Goal: Task Accomplishment & Management: Manage account settings

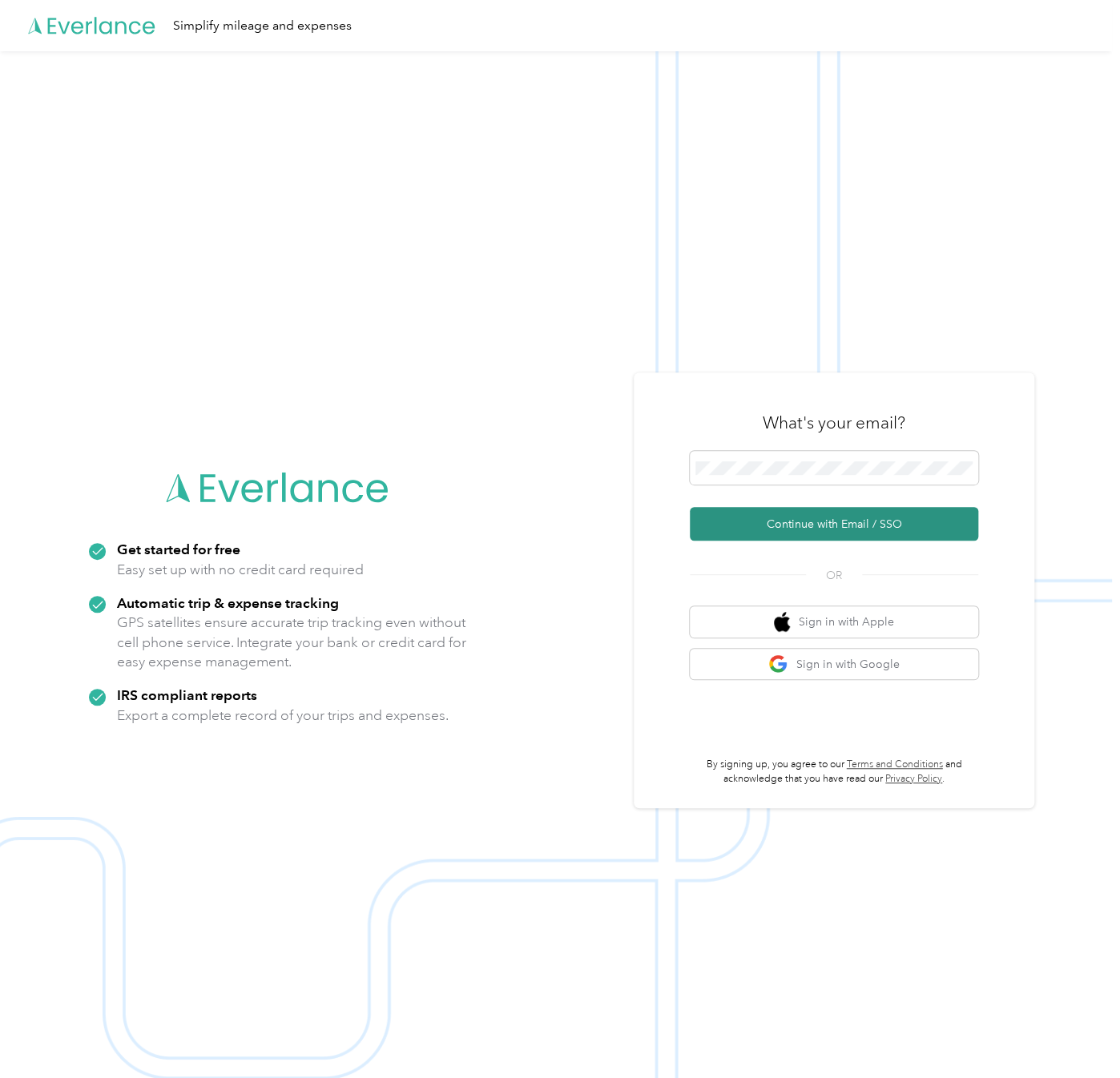
click at [963, 512] on button "Continue with Email / SSO" at bounding box center [834, 524] width 288 height 33
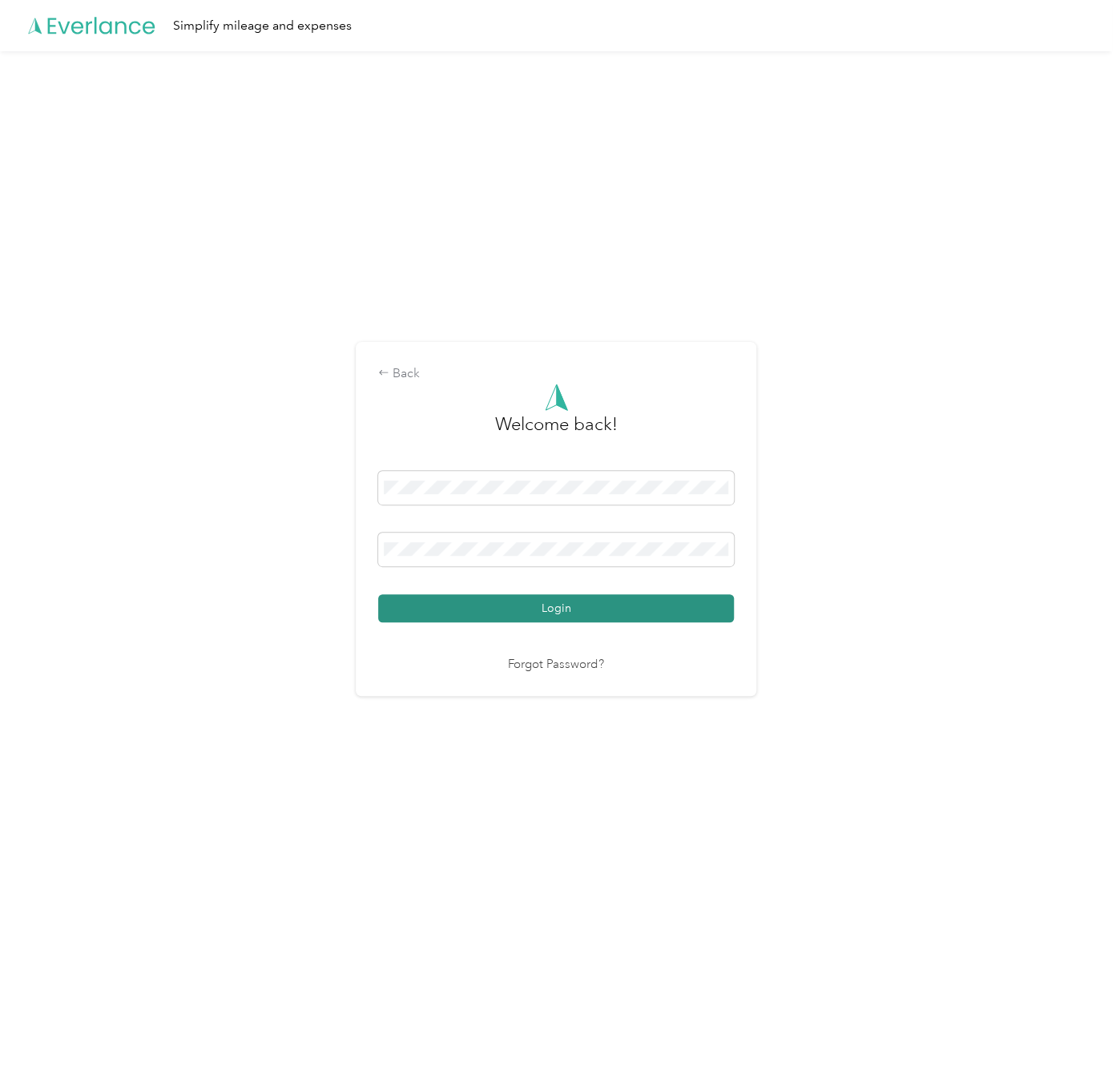
click at [722, 613] on button "Login" at bounding box center [556, 608] width 355 height 28
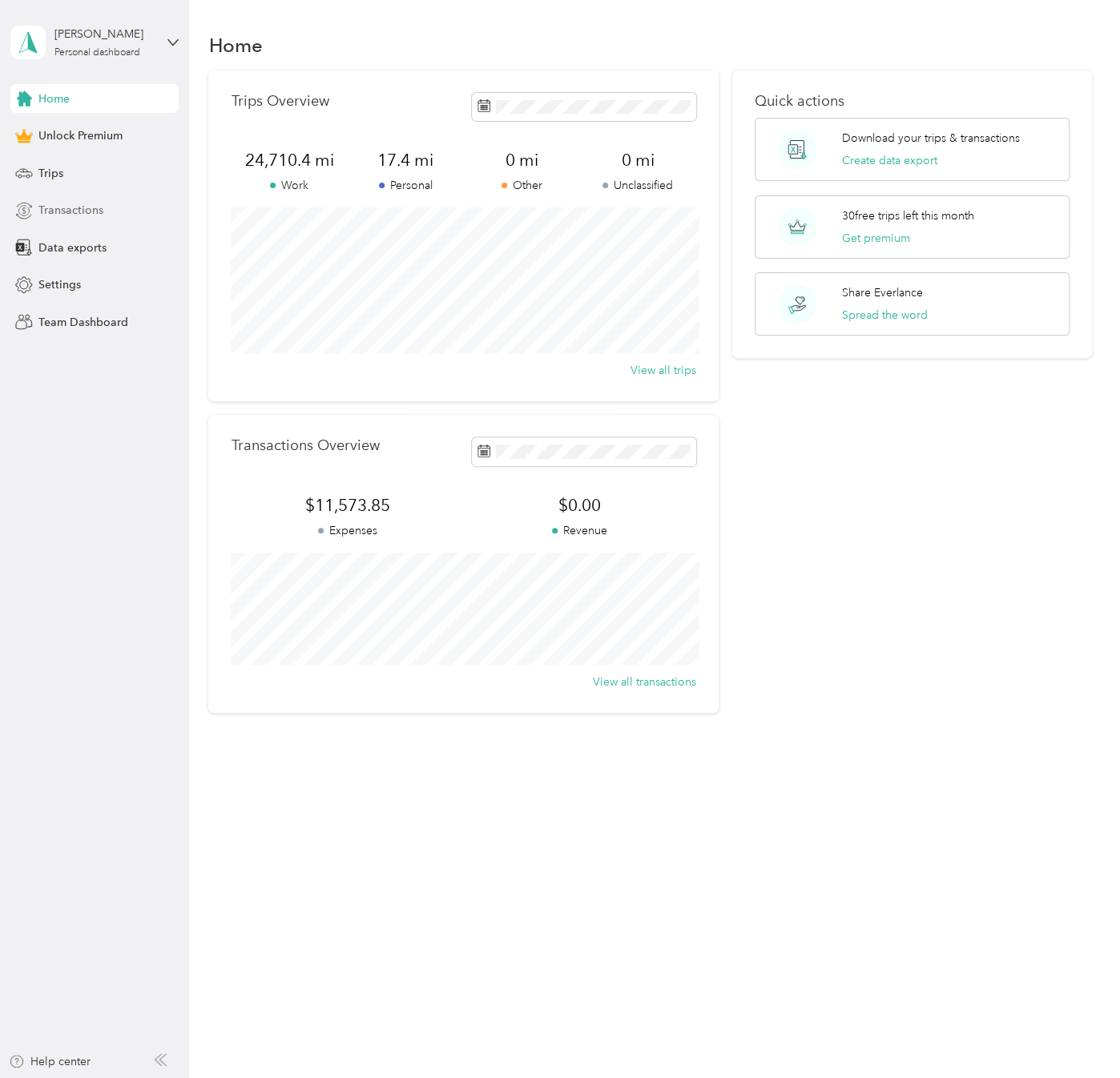
click at [99, 202] on span "Transactions" at bounding box center [71, 210] width 65 height 17
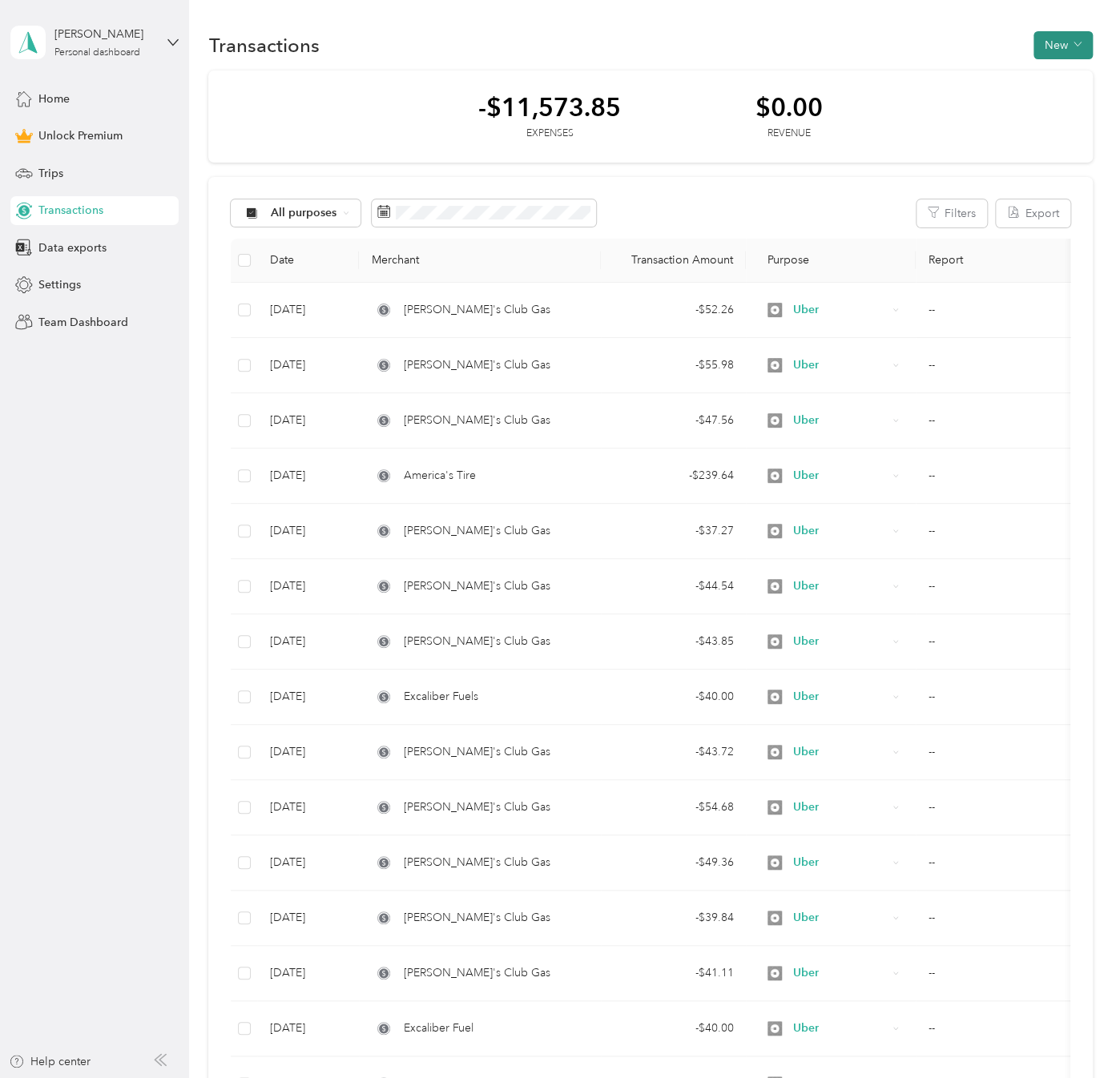
click at [1079, 42] on button "New" at bounding box center [1062, 45] width 59 height 28
click at [1051, 84] on li "Expense" at bounding box center [1045, 75] width 84 height 28
click at [1045, 73] on span "Expense" at bounding box center [1053, 75] width 43 height 17
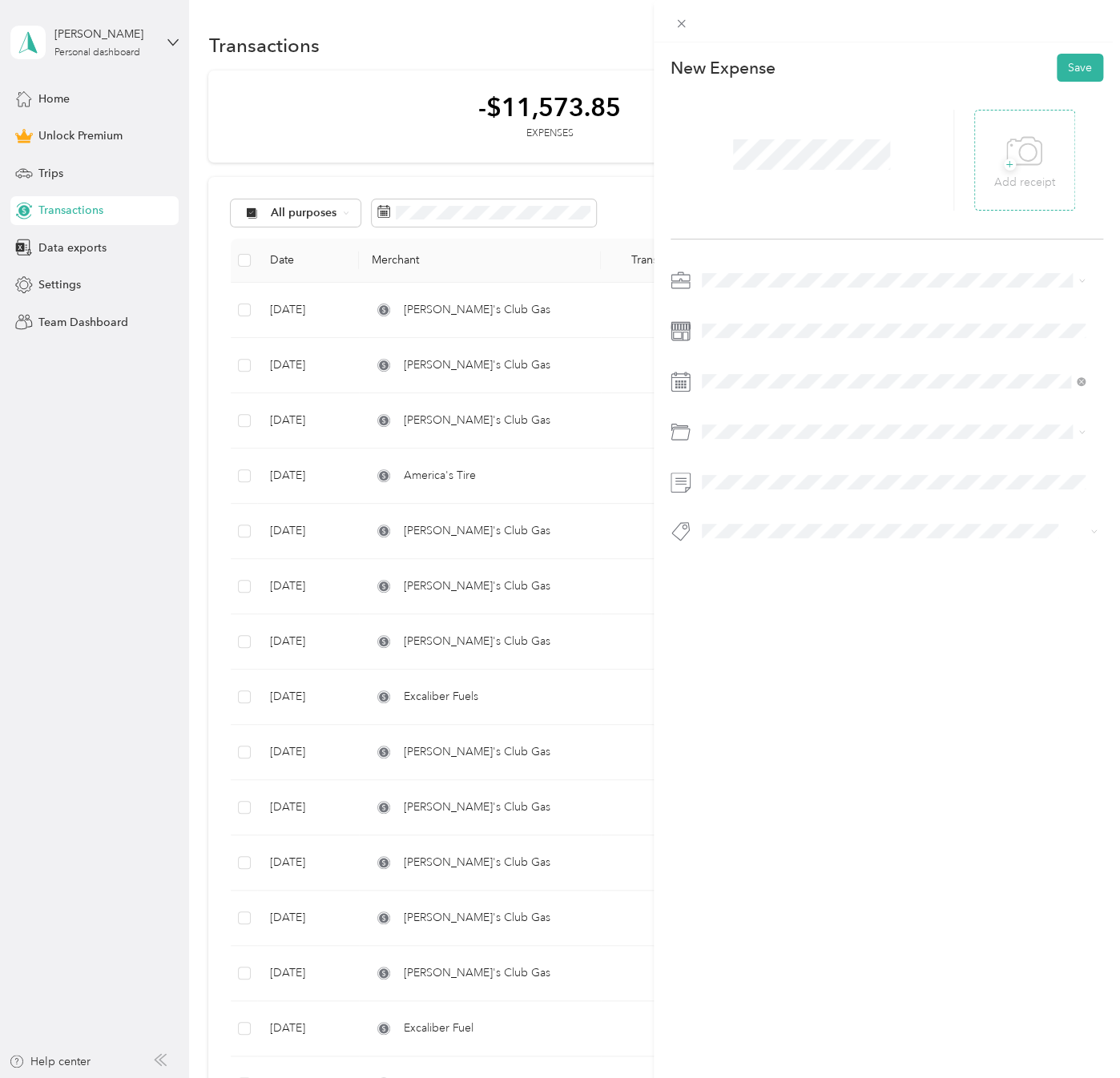
click at [1041, 177] on p "Add receipt" at bounding box center [1024, 183] width 61 height 18
click at [759, 394] on div "Uber" at bounding box center [892, 392] width 373 height 17
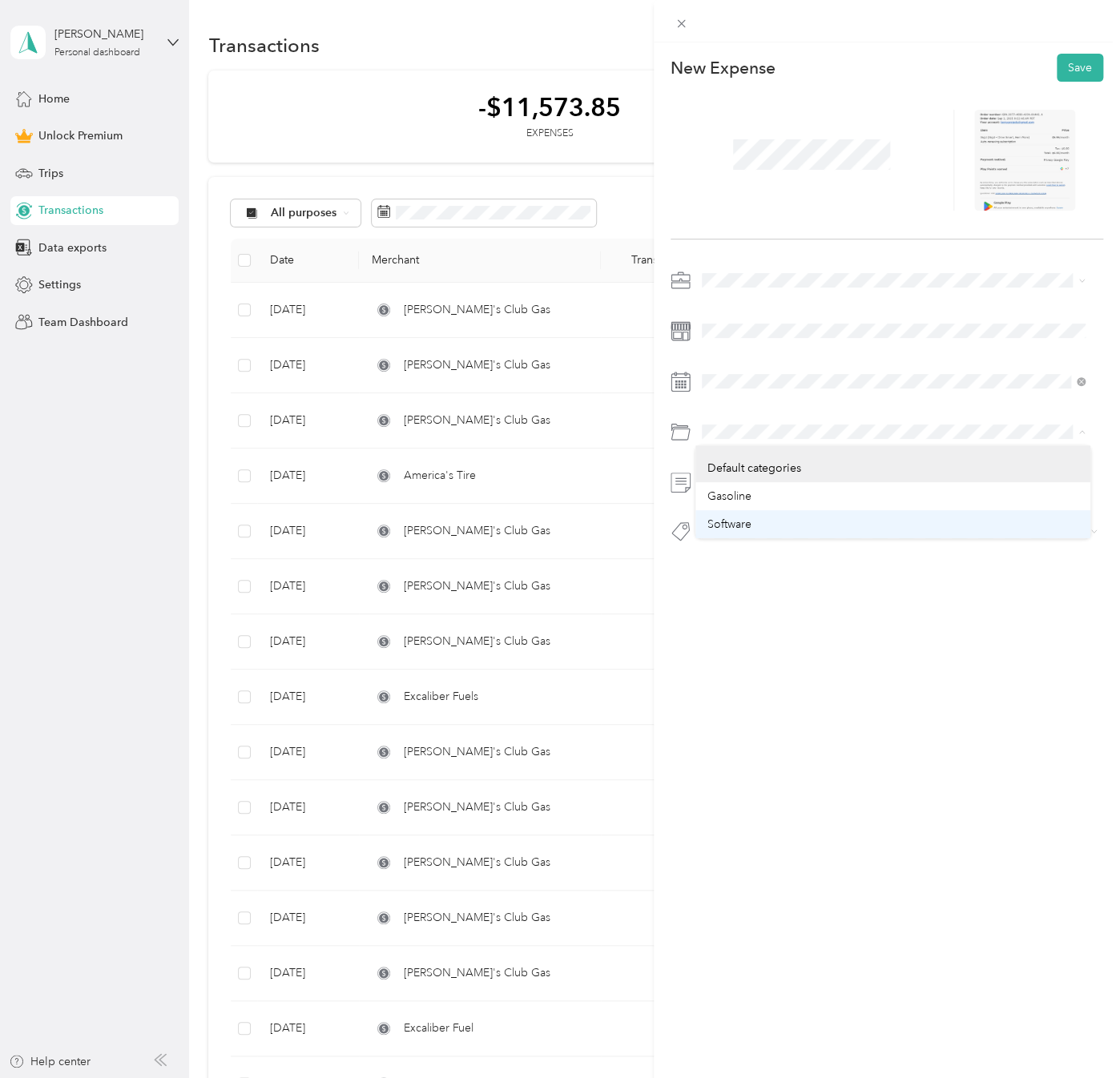
click at [762, 524] on div "Software" at bounding box center [892, 524] width 373 height 17
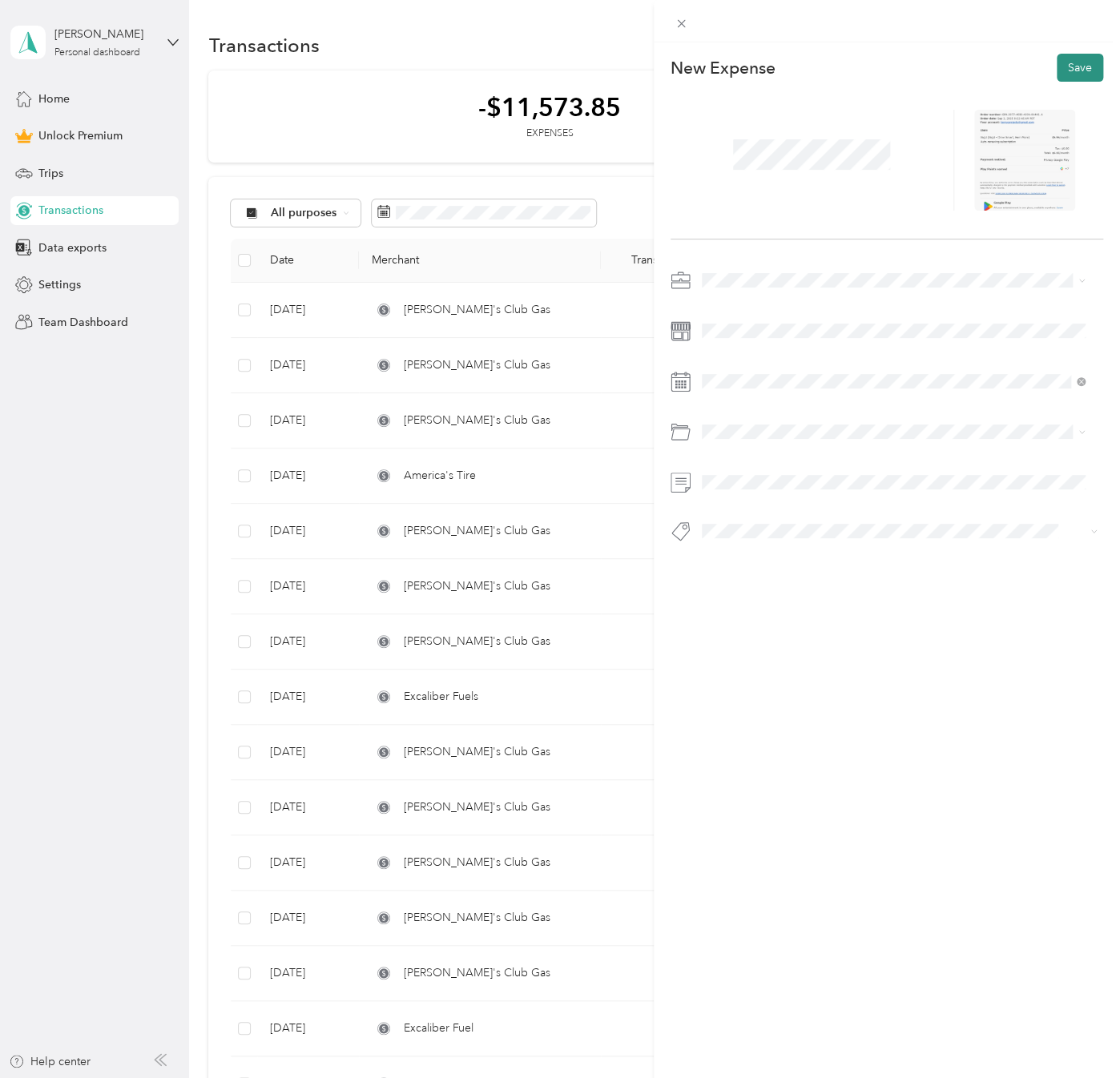
click at [1065, 71] on button "Save" at bounding box center [1079, 67] width 46 height 28
